Goal: Task Accomplishment & Management: Manage account settings

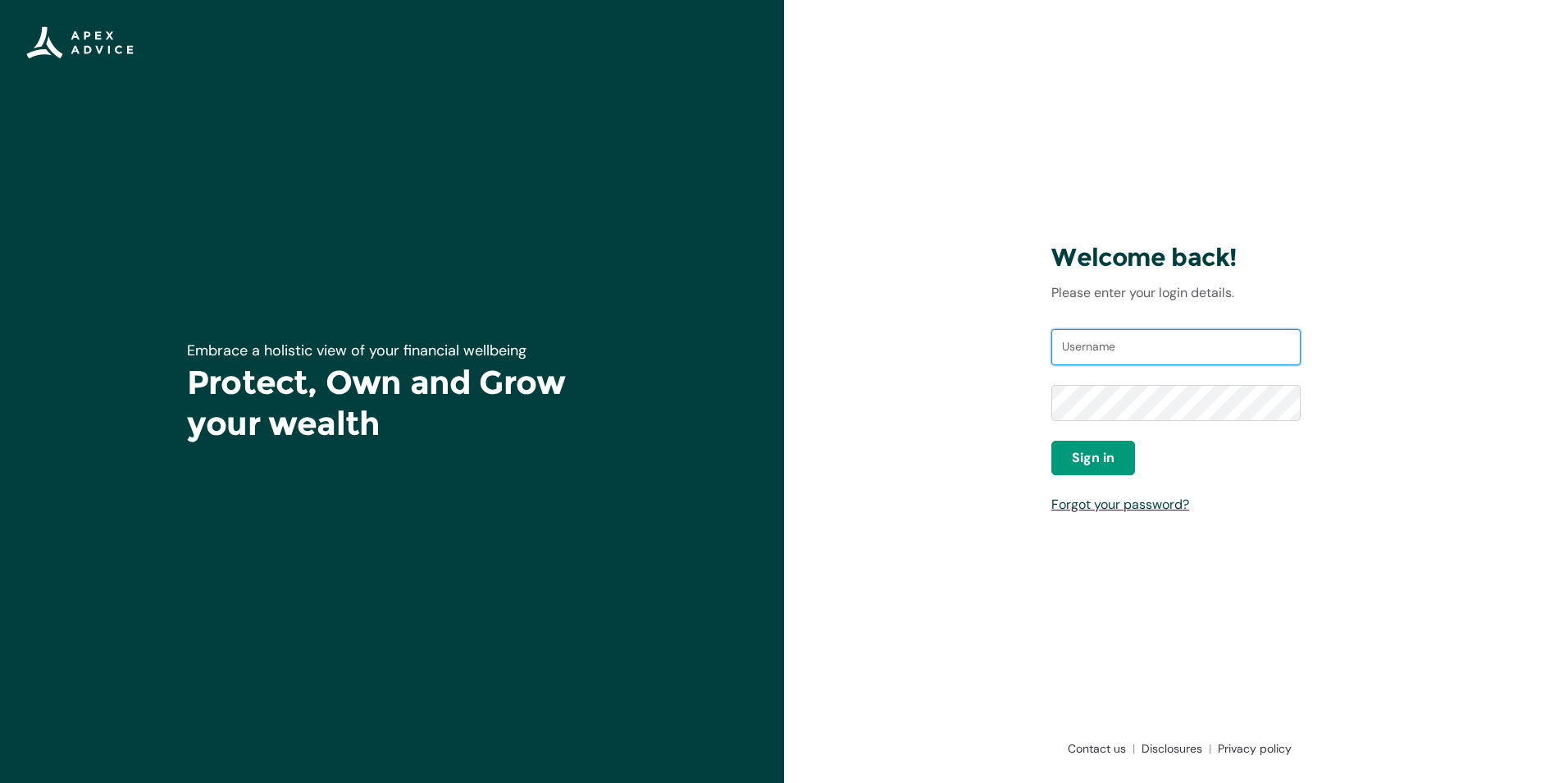
click at [1111, 359] on input "Username" at bounding box center [1176, 346] width 249 height 36
click at [1111, 352] on input "Username" at bounding box center [1176, 346] width 249 height 36
click at [1079, 353] on input "Username" at bounding box center [1176, 346] width 249 height 36
type input "[EMAIL_ADDRESS][DOMAIN_NAME]"
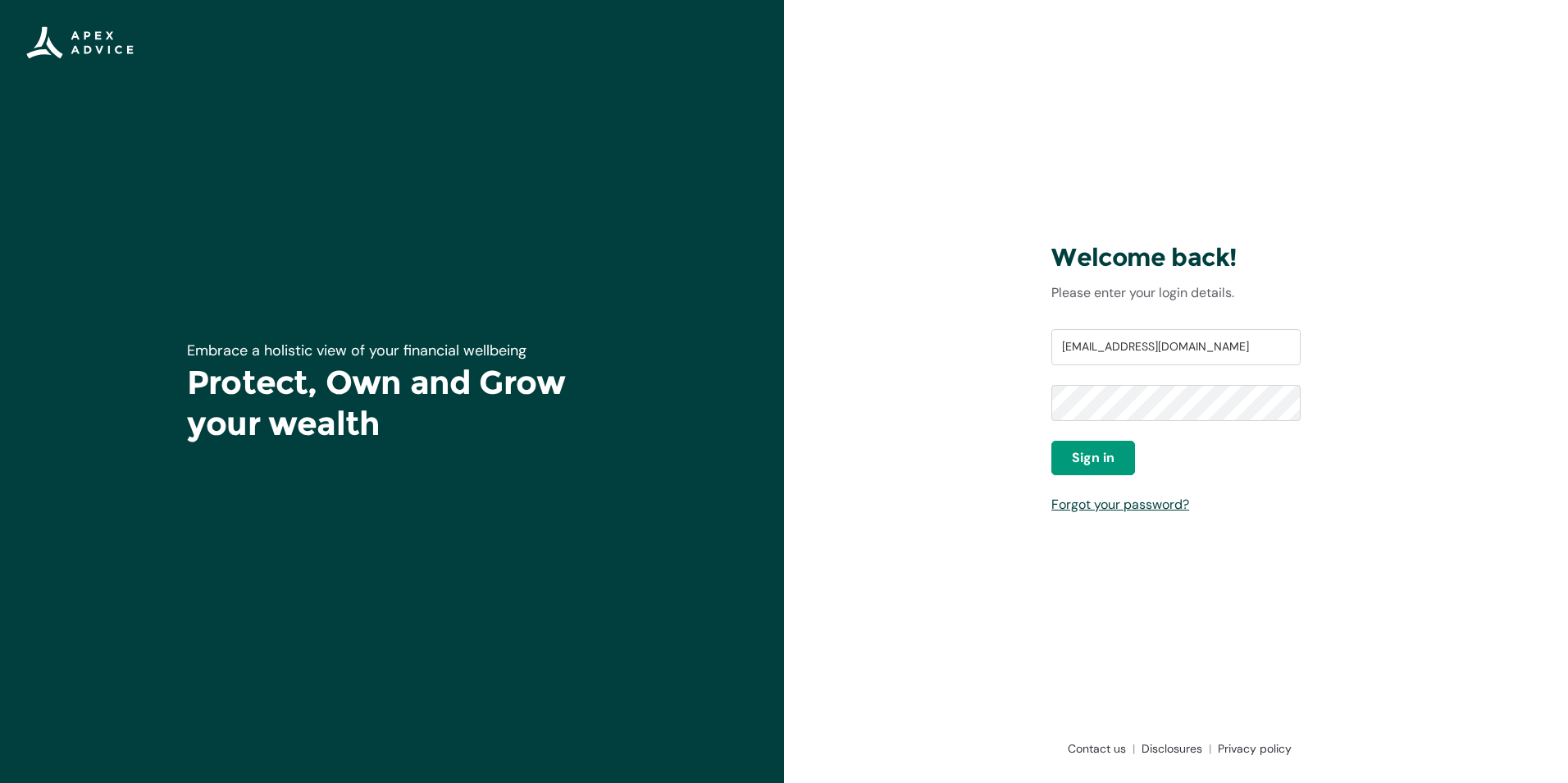
click at [1100, 478] on div "Username silialeva@gmail.com Password Sign in Forgot your password?" at bounding box center [1176, 421] width 249 height 185
click at [1098, 466] on span "Sign in" at bounding box center [1093, 457] width 43 height 19
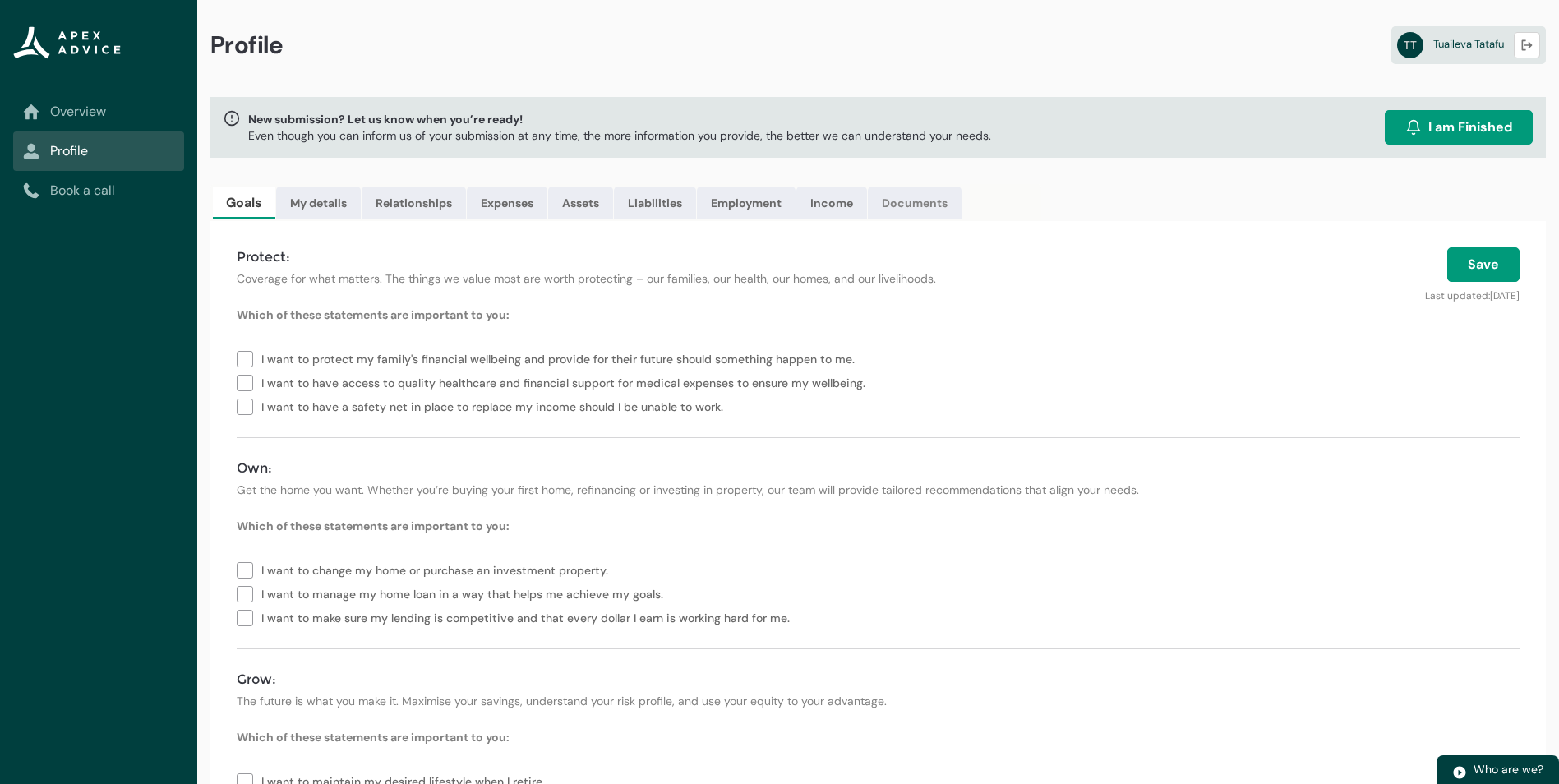
click at [896, 201] on link "Documents" at bounding box center [915, 203] width 94 height 33
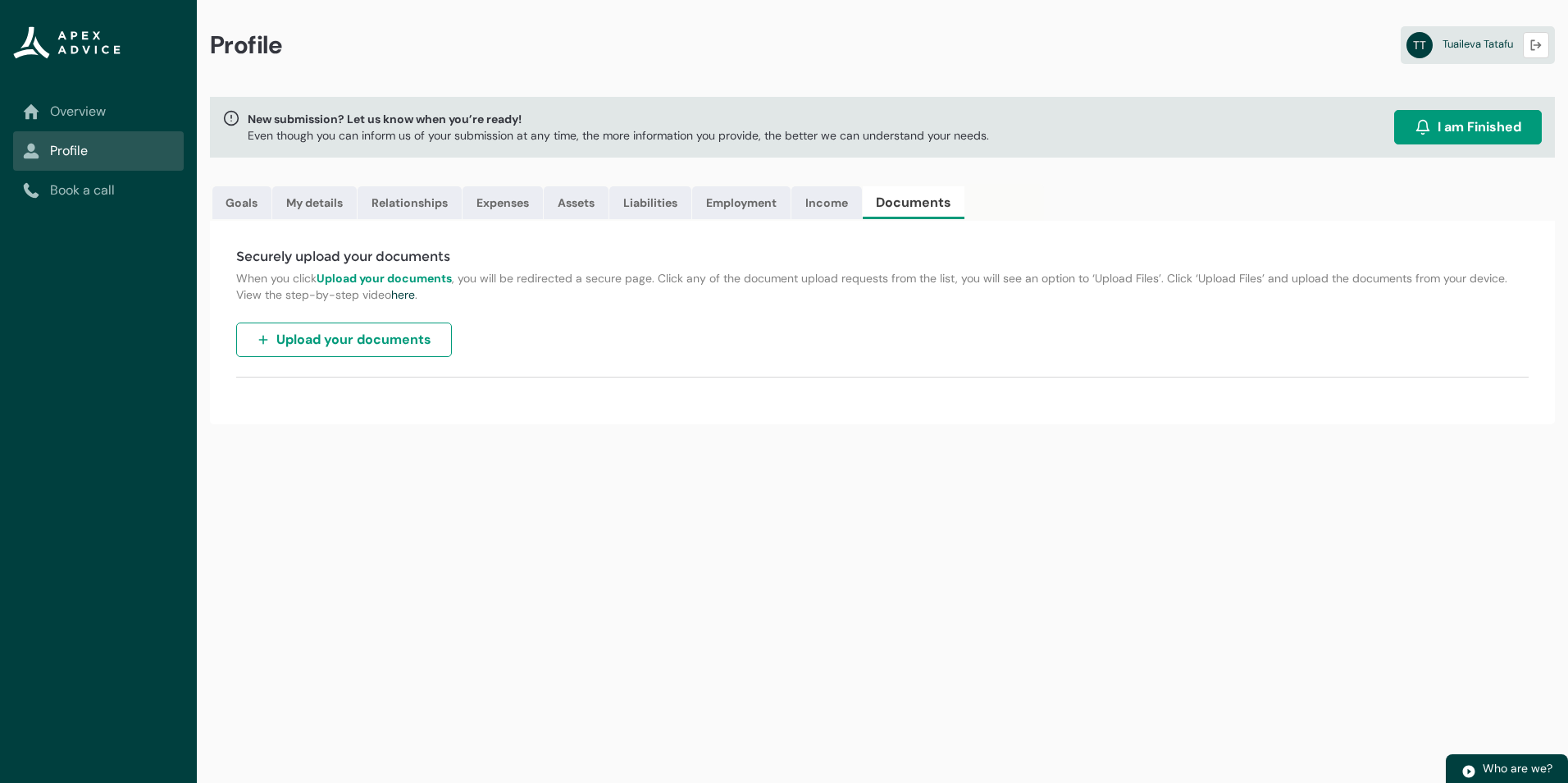
click at [340, 343] on span "Upload your documents" at bounding box center [353, 339] width 155 height 19
